Goal: Information Seeking & Learning: Learn about a topic

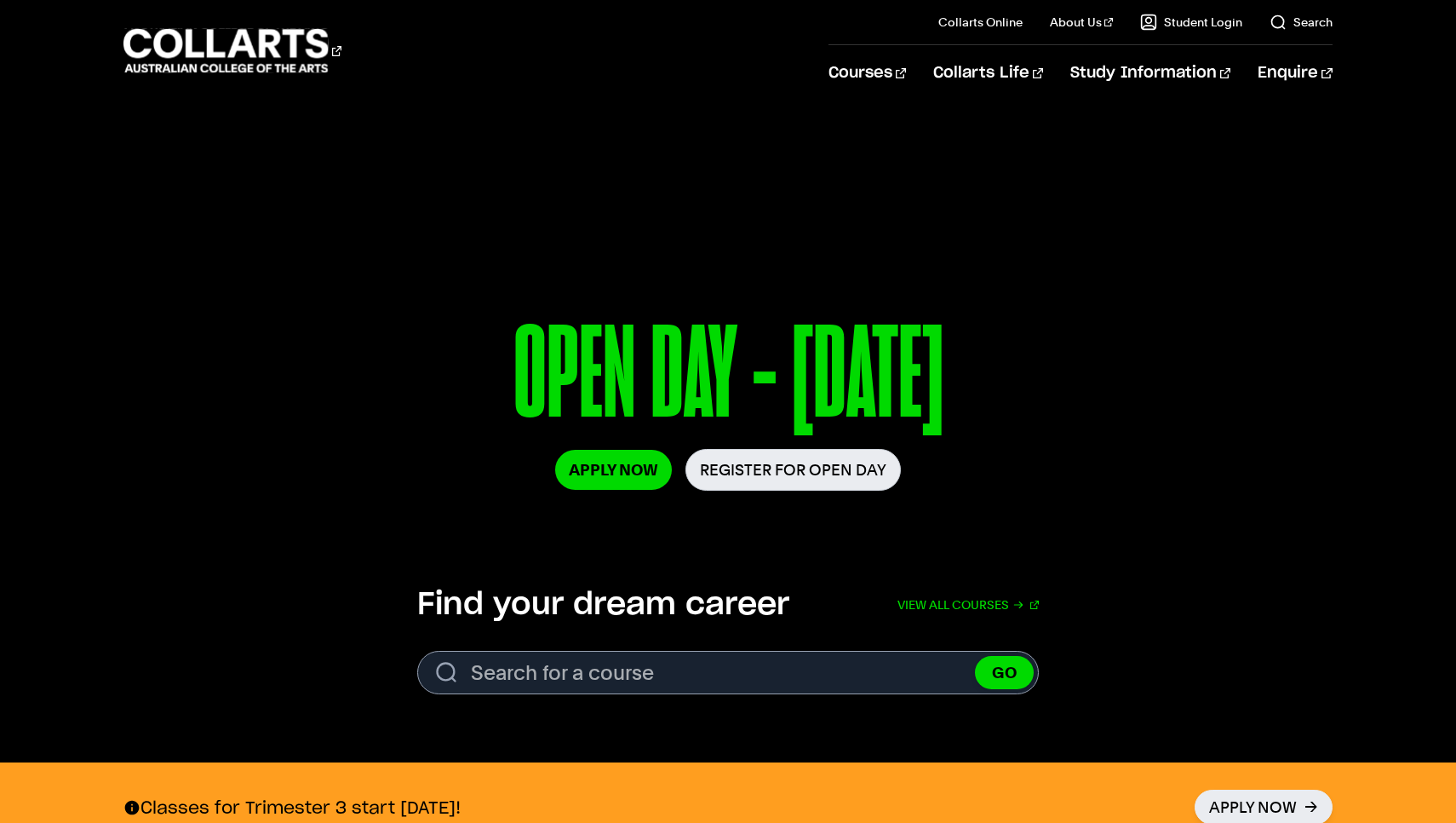
scroll to position [88, 0]
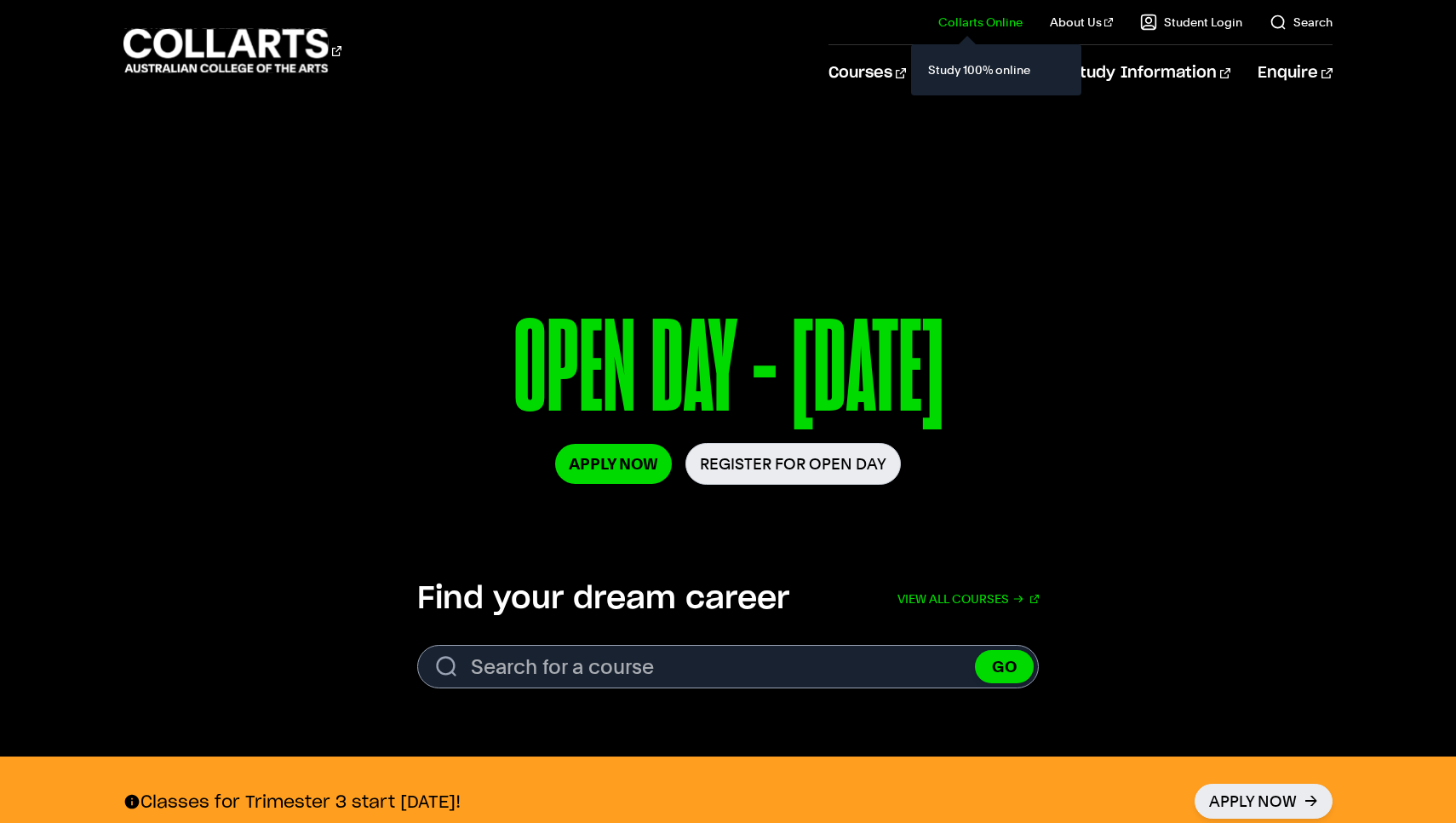
click at [926, 63] on div "Study 100% online" at bounding box center [996, 69] width 170 height 51
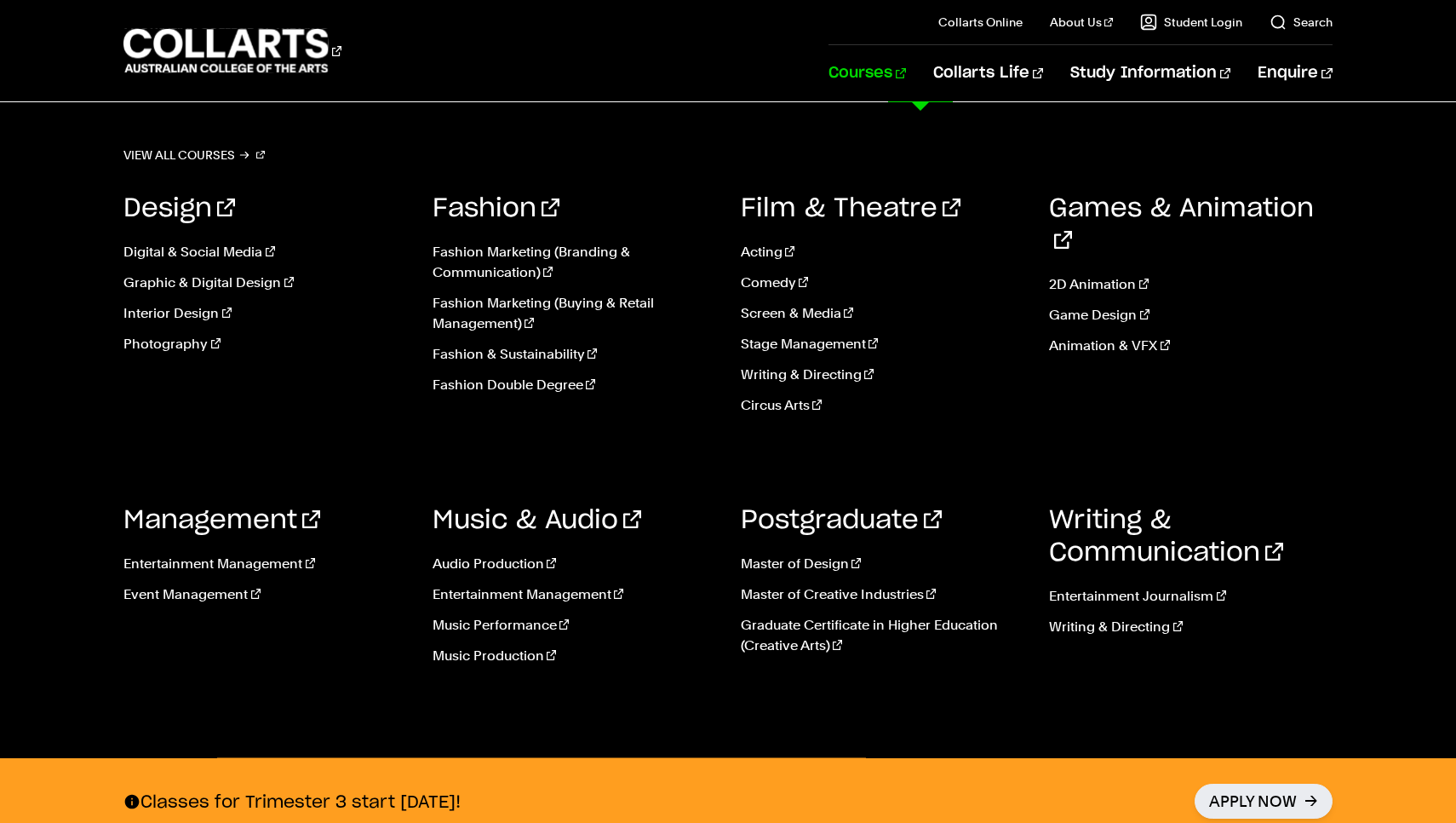
click at [904, 66] on link "Courses" at bounding box center [867, 73] width 77 height 56
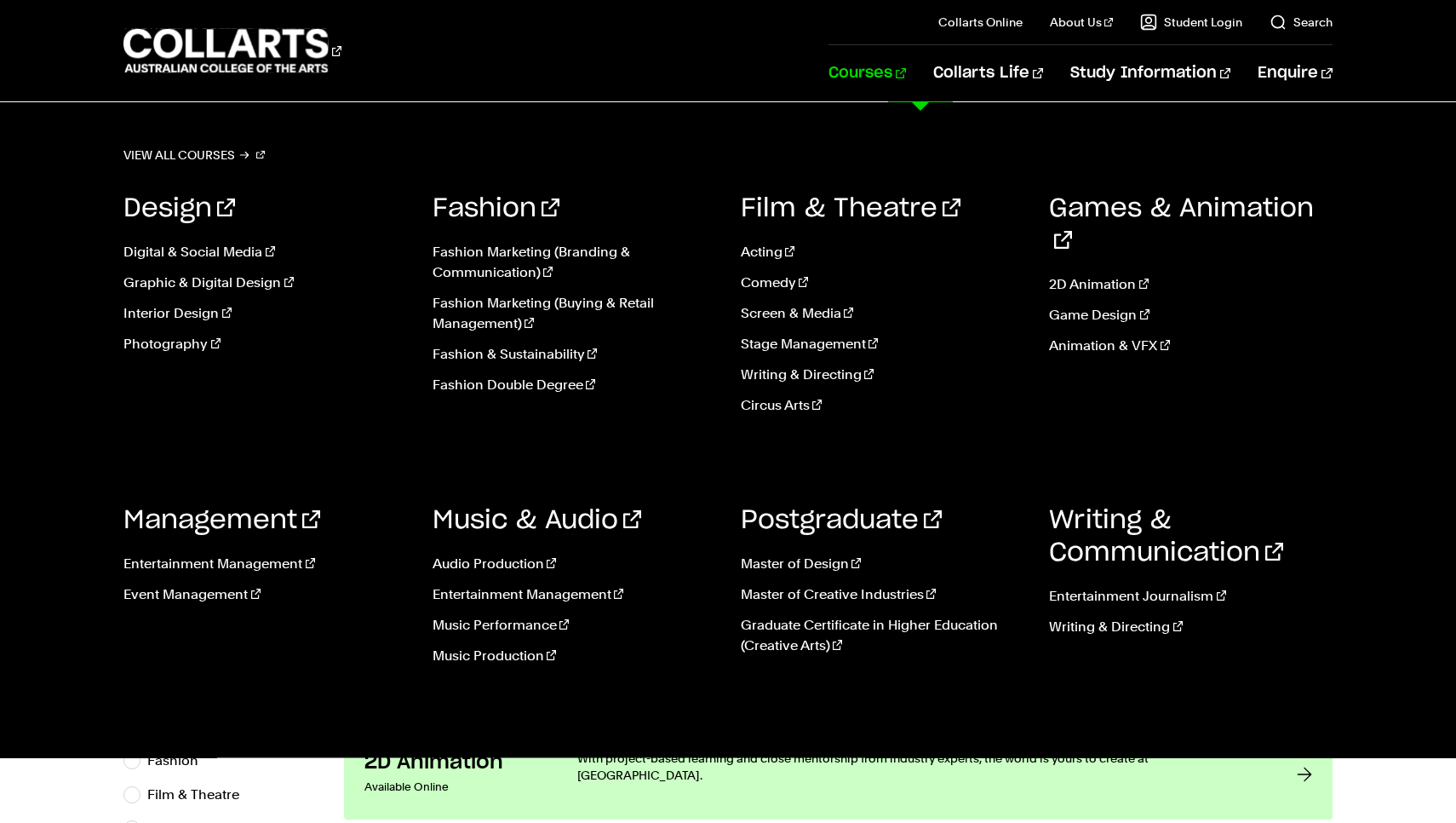
click at [903, 71] on link "Courses" at bounding box center [867, 73] width 77 height 56
click at [1073, 270] on ul "2D Animation Game Design Animation & VFX" at bounding box center [1189, 320] width 282 height 120
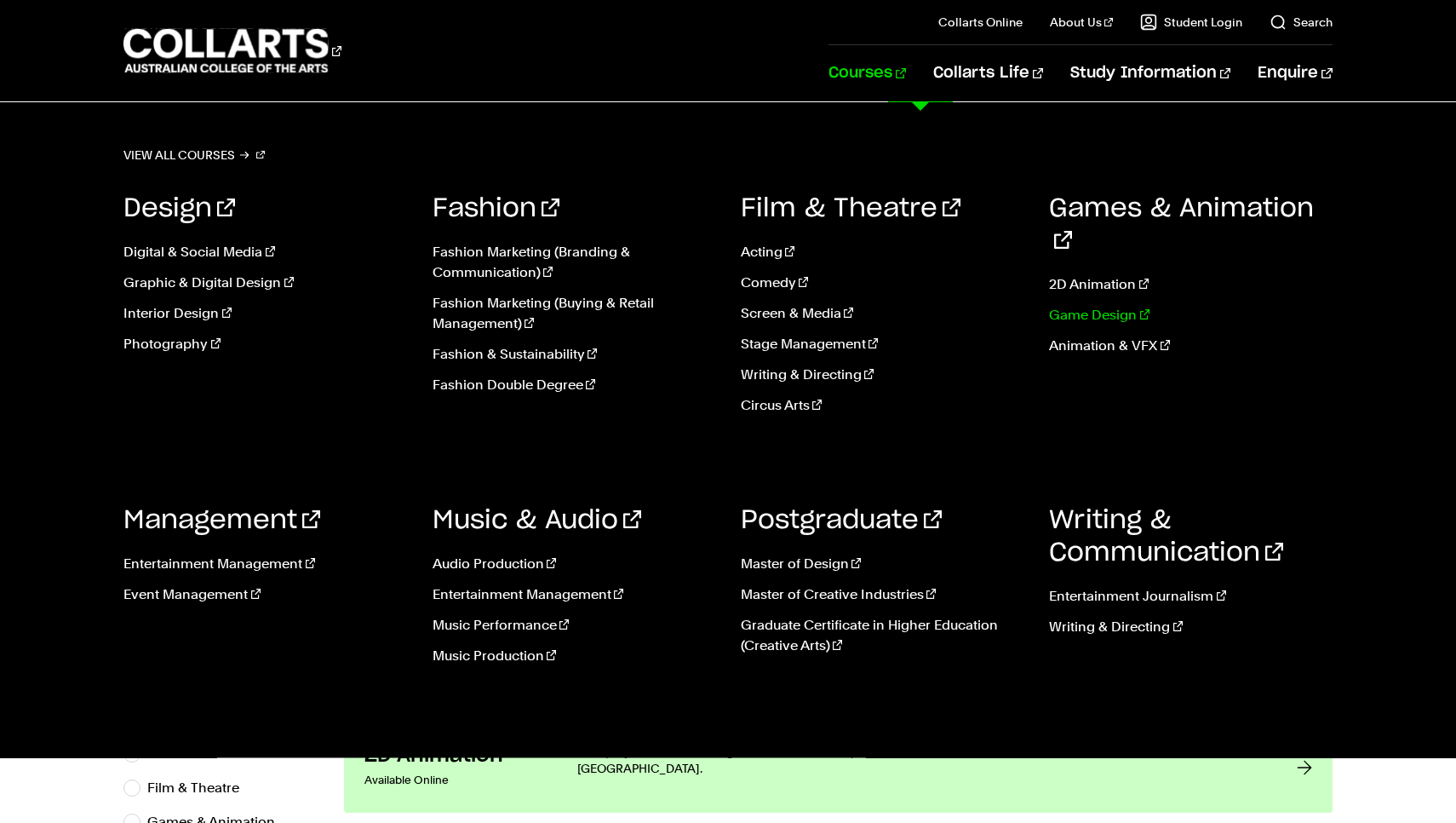
scroll to position [4, 0]
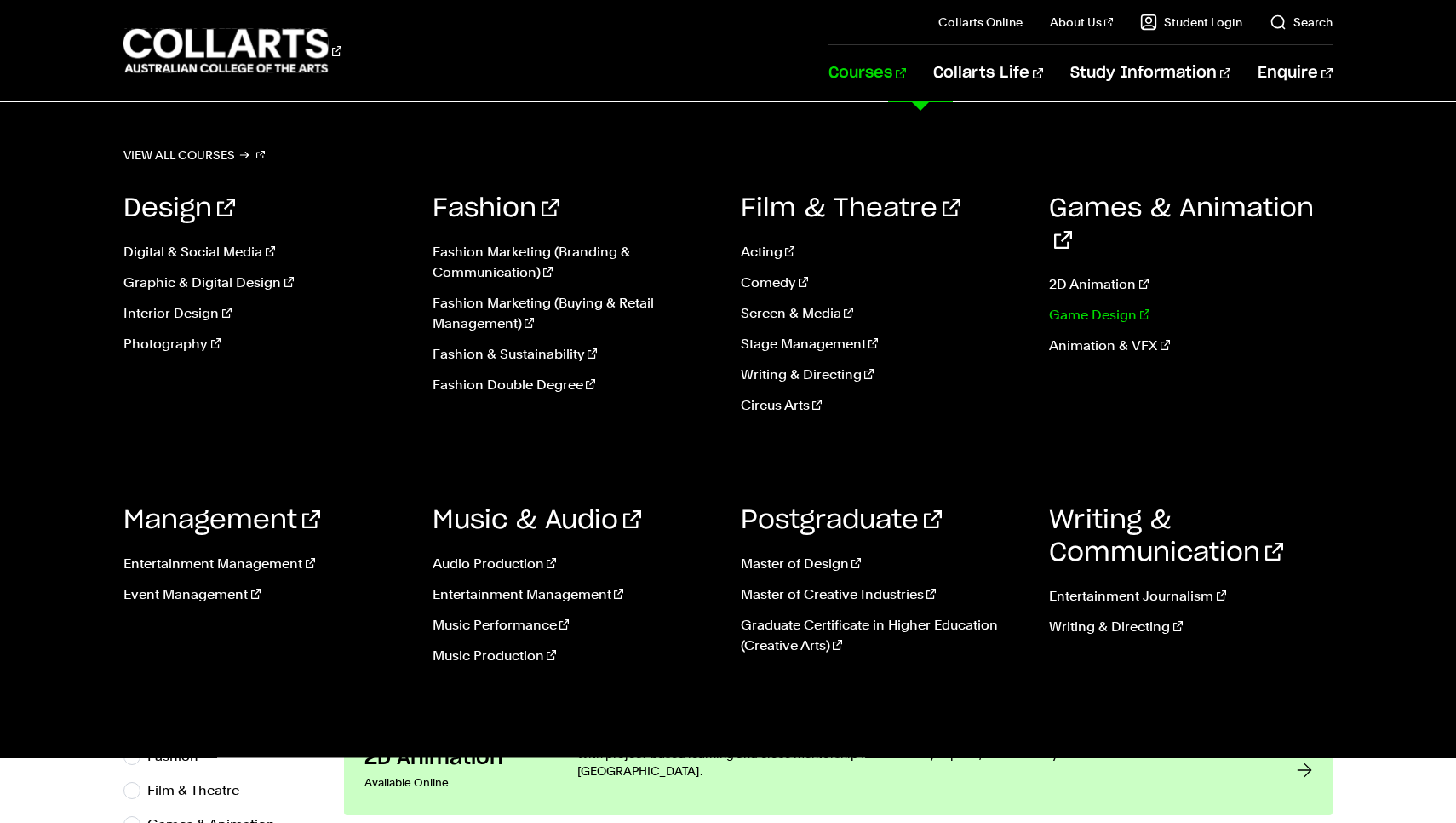
click at [1093, 305] on link "Game Design" at bounding box center [1189, 315] width 282 height 20
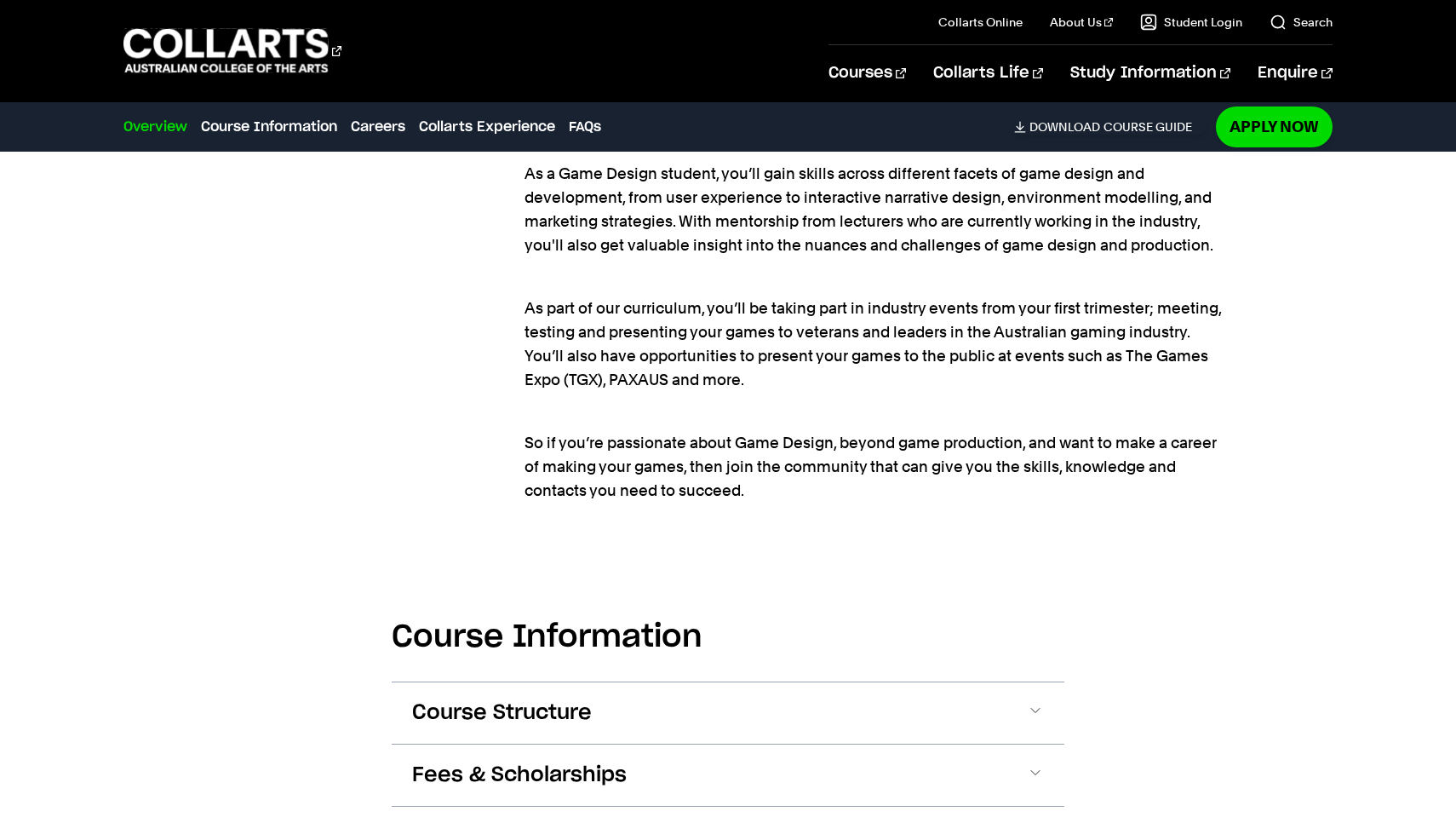
scroll to position [1756, 0]
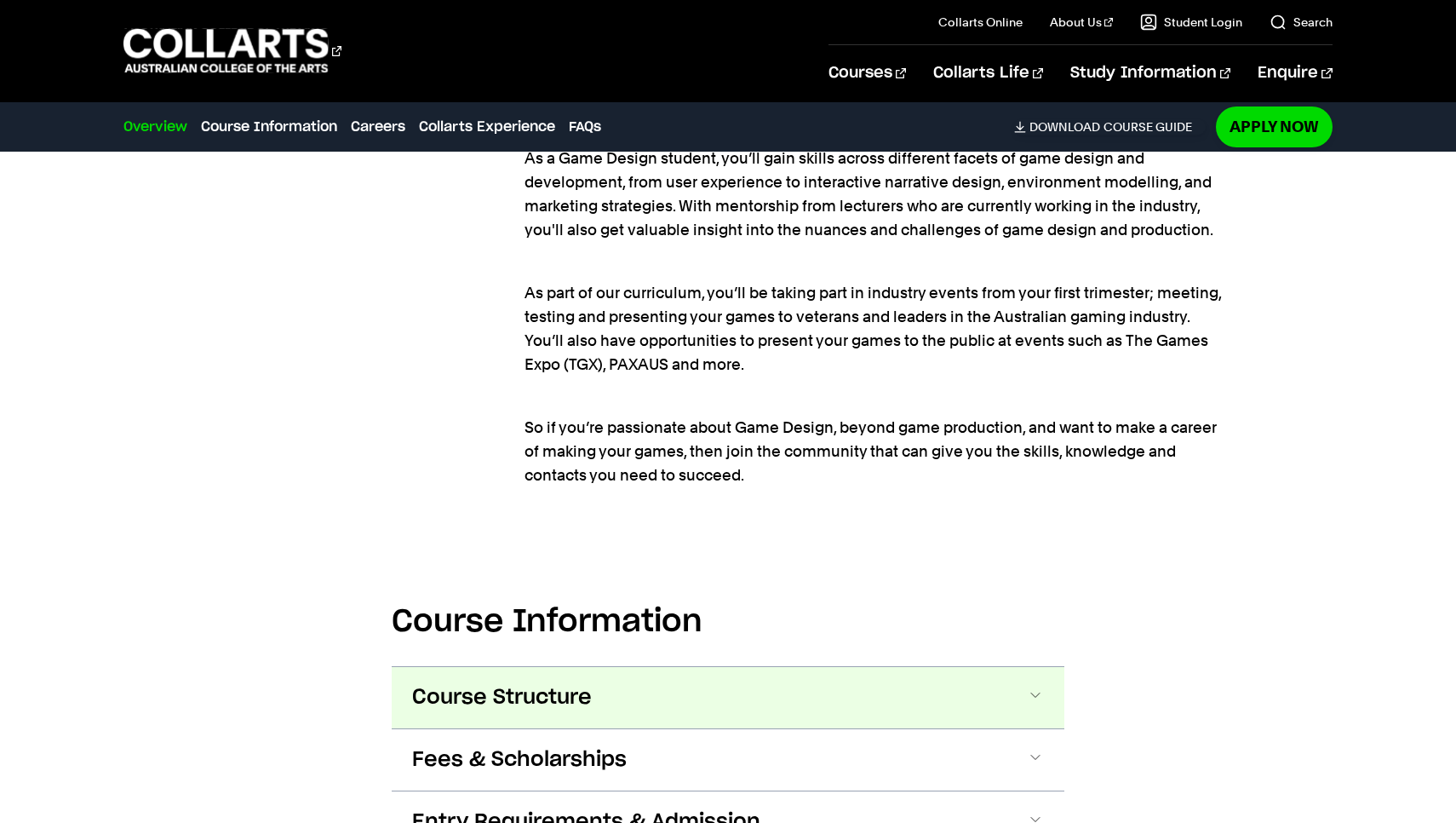
click at [510, 678] on button "Course Structure" at bounding box center [727, 698] width 673 height 61
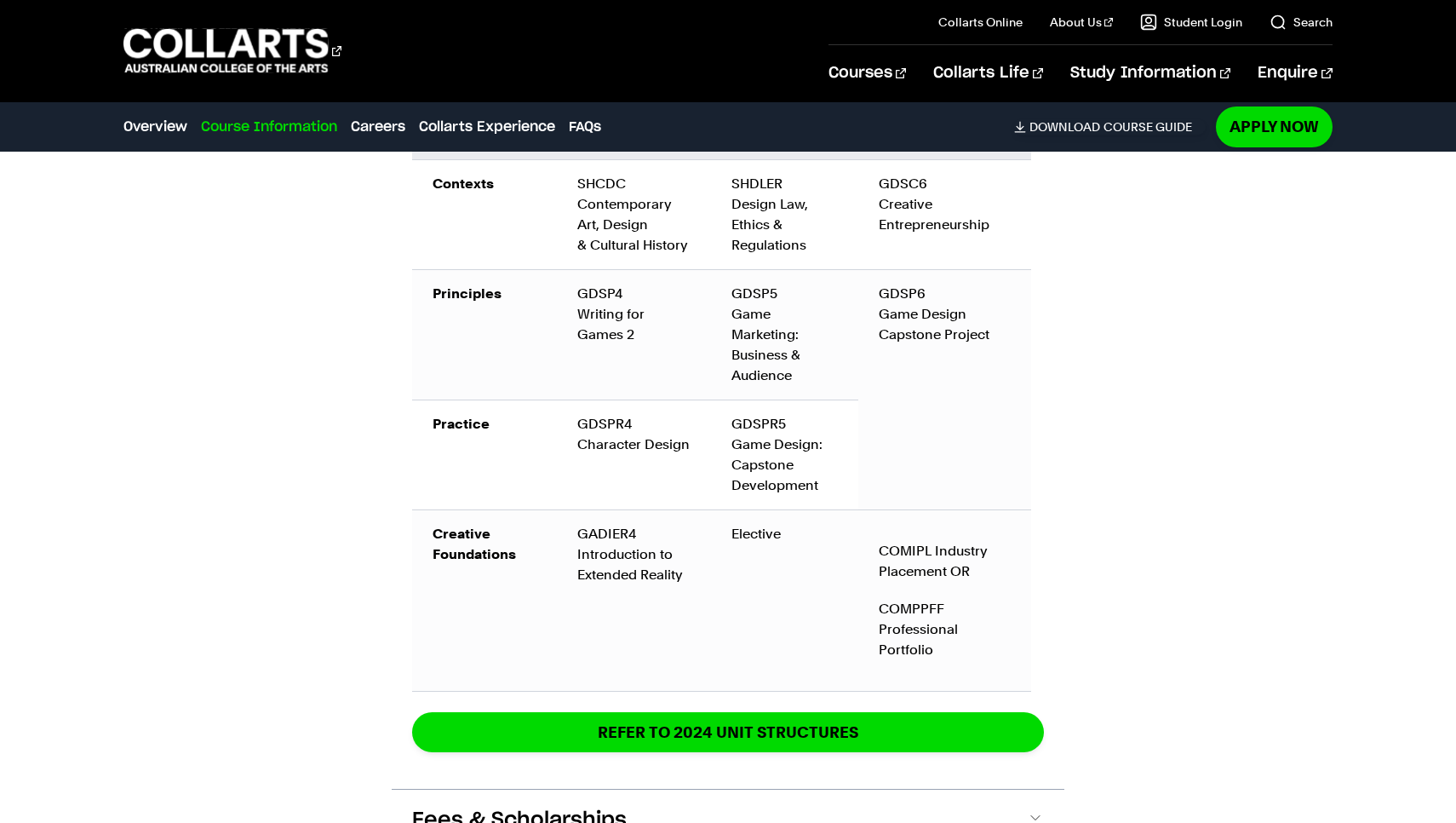
scroll to position [3020, 0]
